Goal: Transaction & Acquisition: Purchase product/service

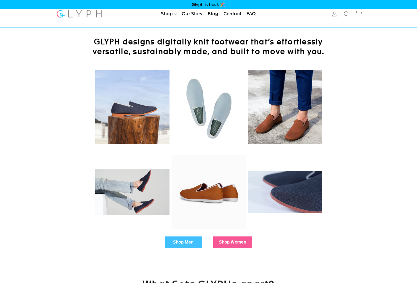
scroll to position [99, 0]
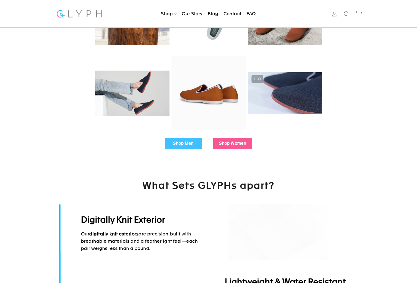
click at [184, 144] on link "Shop Men" at bounding box center [184, 144] width 38 height 12
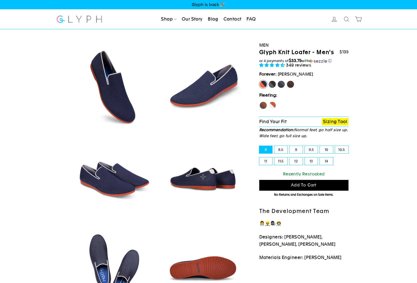
select select "highest-rating"
click at [268, 163] on label "11" at bounding box center [265, 161] width 13 height 8
click at [260, 158] on input "11" at bounding box center [259, 157] width 0 height 0
radio input "true"
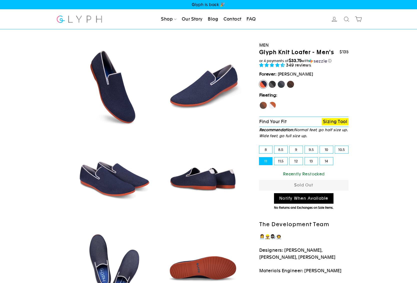
click at [274, 85] on label "Panther" at bounding box center [272, 84] width 8 height 8
click at [269, 81] on input "Panther" at bounding box center [268, 80] width 0 height 0
radio input "true"
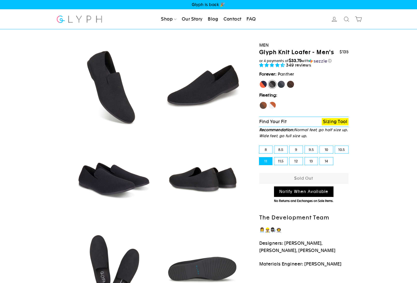
click at [281, 84] on label "Rhino" at bounding box center [281, 84] width 8 height 8
click at [278, 81] on input "Rhino" at bounding box center [277, 80] width 0 height 0
radio input "true"
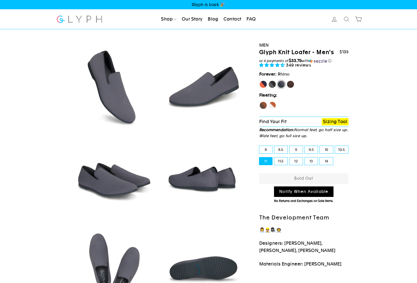
click at [264, 107] on label "Hawk" at bounding box center [263, 105] width 8 height 8
click at [260, 102] on input "Hawk" at bounding box center [259, 101] width 0 height 0
radio input "true"
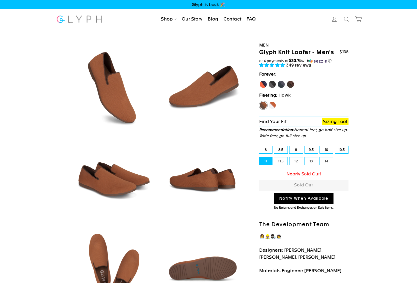
click at [273, 105] on label "Fox" at bounding box center [272, 105] width 8 height 8
click at [269, 102] on input "Fox" at bounding box center [268, 101] width 0 height 0
radio input "true"
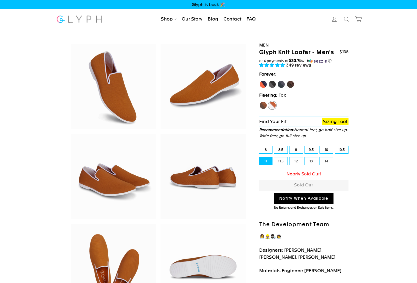
click at [270, 89] on div "Panther" at bounding box center [272, 85] width 8 height 10
click at [270, 85] on label "Panther" at bounding box center [272, 84] width 8 height 8
click at [269, 81] on input "Panther" at bounding box center [268, 80] width 0 height 0
radio input "true"
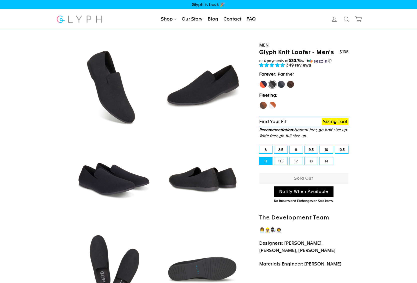
click at [264, 86] on label "[PERSON_NAME]" at bounding box center [263, 84] width 8 height 8
click at [260, 81] on input "[PERSON_NAME]" at bounding box center [259, 80] width 0 height 0
radio input "true"
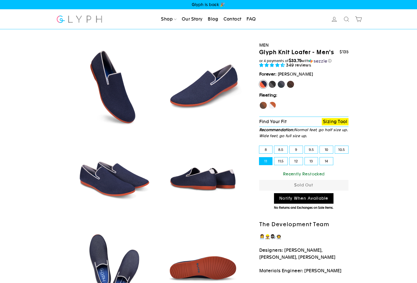
click at [283, 85] on label "Rhino" at bounding box center [281, 84] width 8 height 8
click at [278, 81] on input "Rhino" at bounding box center [277, 80] width 0 height 0
radio input "true"
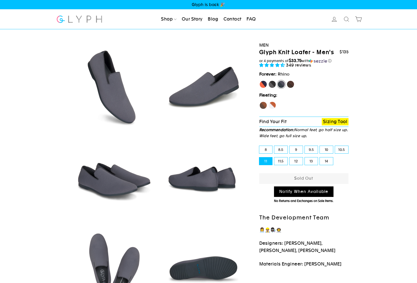
click at [289, 84] on label "Mustang" at bounding box center [291, 84] width 8 height 8
click at [287, 81] on input "Mustang" at bounding box center [287, 80] width 0 height 0
radio input "true"
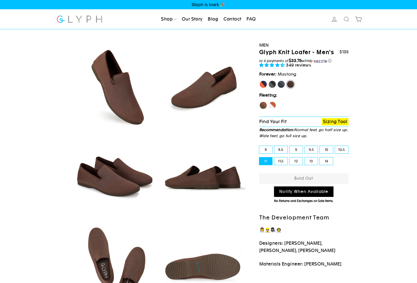
click at [277, 161] on label "11.5" at bounding box center [280, 161] width 13 height 8
click at [275, 158] on input "11.5" at bounding box center [274, 157] width 0 height 0
radio input "true"
click at [268, 160] on label "11" at bounding box center [265, 161] width 13 height 8
click at [260, 158] on input "11" at bounding box center [259, 157] width 0 height 0
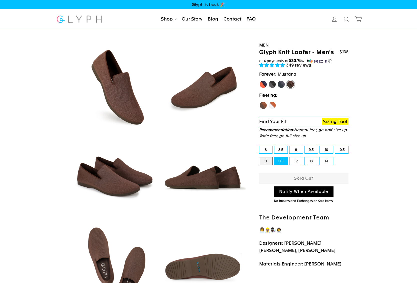
radio input "true"
click at [346, 147] on label "10.5" at bounding box center [341, 150] width 13 height 8
click at [335, 146] on input "10.5" at bounding box center [335, 146] width 0 height 0
radio input "true"
click at [262, 162] on label "11" at bounding box center [265, 161] width 13 height 8
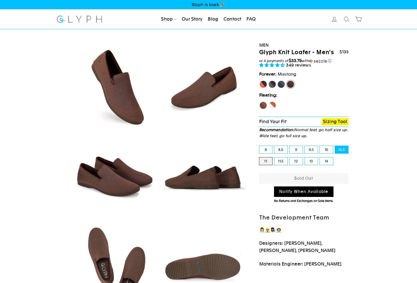
click at [260, 158] on input "11" at bounding box center [259, 157] width 0 height 0
radio input "true"
click at [280, 82] on label "Rhino" at bounding box center [281, 84] width 8 height 8
click at [278, 81] on input "Rhino" at bounding box center [277, 80] width 0 height 0
radio input "true"
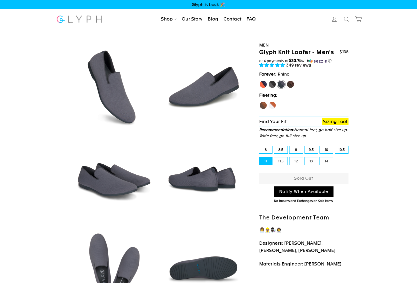
click at [275, 84] on label "Panther" at bounding box center [272, 84] width 8 height 8
click at [269, 81] on input "Panther" at bounding box center [268, 80] width 0 height 0
radio input "true"
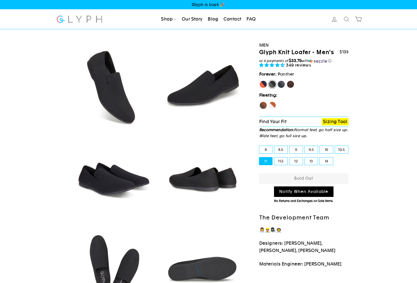
click at [261, 87] on label "[PERSON_NAME]" at bounding box center [263, 84] width 8 height 8
click at [260, 81] on input "[PERSON_NAME]" at bounding box center [259, 80] width 0 height 0
radio input "true"
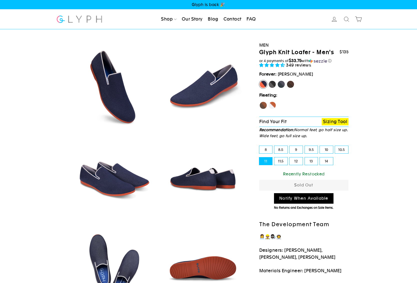
click at [263, 103] on label "Hawk" at bounding box center [263, 105] width 8 height 8
click at [260, 102] on input "Hawk" at bounding box center [259, 101] width 0 height 0
radio input "true"
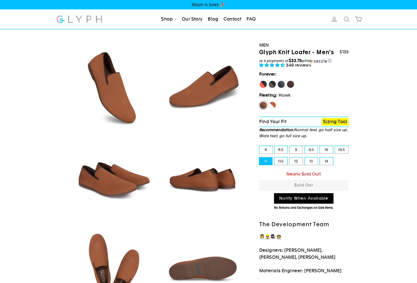
click at [274, 106] on label "Fox" at bounding box center [272, 105] width 8 height 8
click at [269, 102] on input "Fox" at bounding box center [268, 101] width 0 height 0
radio input "true"
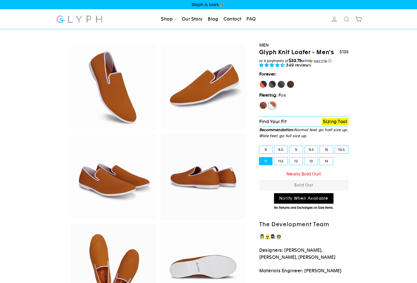
click at [266, 107] on label "Hawk" at bounding box center [263, 105] width 8 height 8
click at [260, 102] on input "Hawk" at bounding box center [259, 101] width 0 height 0
radio input "true"
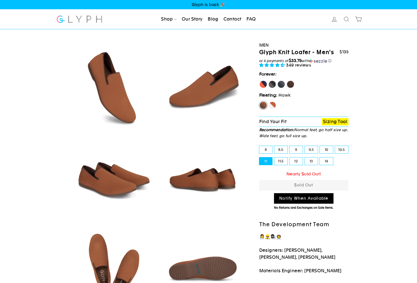
click at [335, 148] on label "10.5" at bounding box center [341, 150] width 13 height 8
click at [335, 146] on input "10.5" at bounding box center [335, 146] width 0 height 0
radio input "true"
click at [281, 154] on div "8.5" at bounding box center [280, 150] width 15 height 12
click at [279, 158] on label "11.5" at bounding box center [280, 161] width 13 height 8
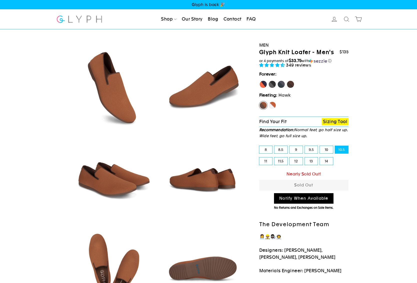
click at [275, 158] on input "11.5" at bounding box center [274, 157] width 0 height 0
radio input "true"
click at [273, 82] on label "Panther" at bounding box center [272, 84] width 8 height 8
click at [269, 81] on input "Panther" at bounding box center [268, 80] width 0 height 0
radio input "true"
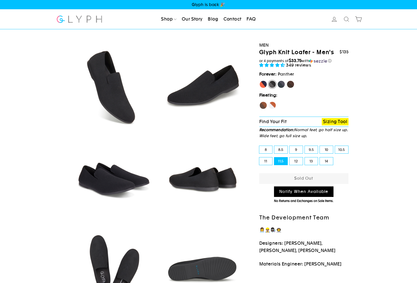
click at [282, 85] on label "Rhino" at bounding box center [281, 84] width 8 height 8
click at [278, 81] on input "Rhino" at bounding box center [277, 80] width 0 height 0
radio input "true"
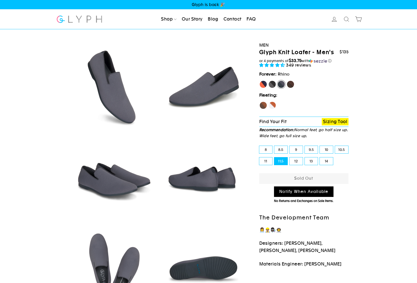
click at [290, 85] on label "Mustang" at bounding box center [291, 84] width 8 height 8
click at [287, 81] on input "Mustang" at bounding box center [287, 80] width 0 height 0
radio input "true"
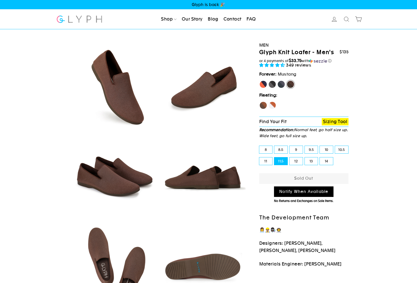
click at [266, 85] on label "[PERSON_NAME]" at bounding box center [263, 84] width 8 height 8
click at [260, 81] on input "[PERSON_NAME]" at bounding box center [259, 80] width 0 height 0
radio input "true"
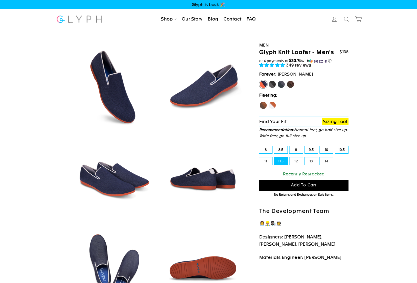
click at [264, 103] on label "Hawk" at bounding box center [263, 105] width 8 height 8
click at [260, 102] on input "Hawk" at bounding box center [259, 101] width 0 height 0
radio input "true"
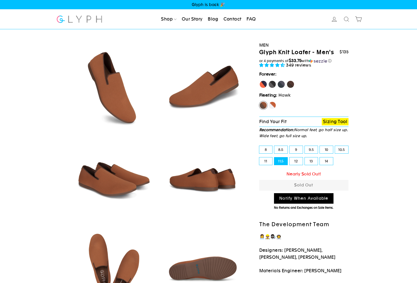
click at [269, 105] on label "Fox" at bounding box center [272, 105] width 8 height 8
click at [269, 102] on input "Fox" at bounding box center [268, 101] width 0 height 0
radio input "true"
